Goal: Navigation & Orientation: Find specific page/section

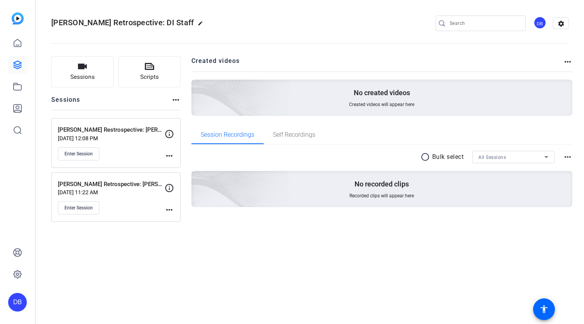
click at [22, 25] on div at bounding box center [17, 75] width 19 height 127
click at [19, 21] on img at bounding box center [18, 18] width 12 height 12
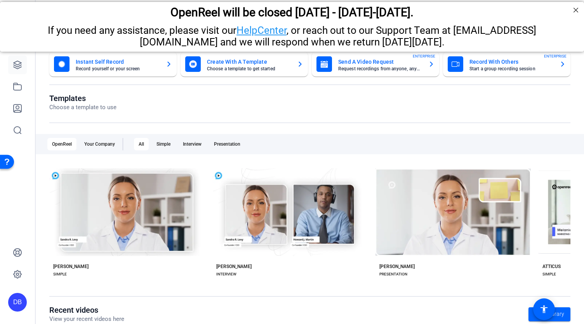
click at [23, 70] on link at bounding box center [17, 64] width 19 height 19
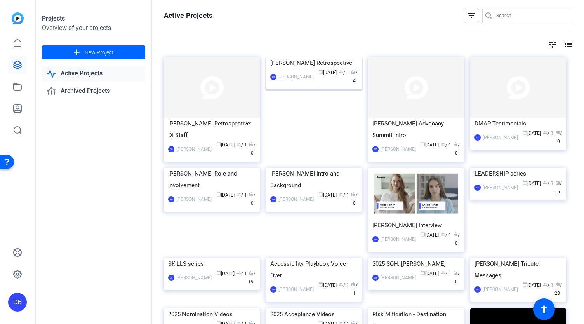
click at [311, 69] on div "[PERSON_NAME] Retrospective" at bounding box center [313, 63] width 87 height 12
